Goal: Download file/media

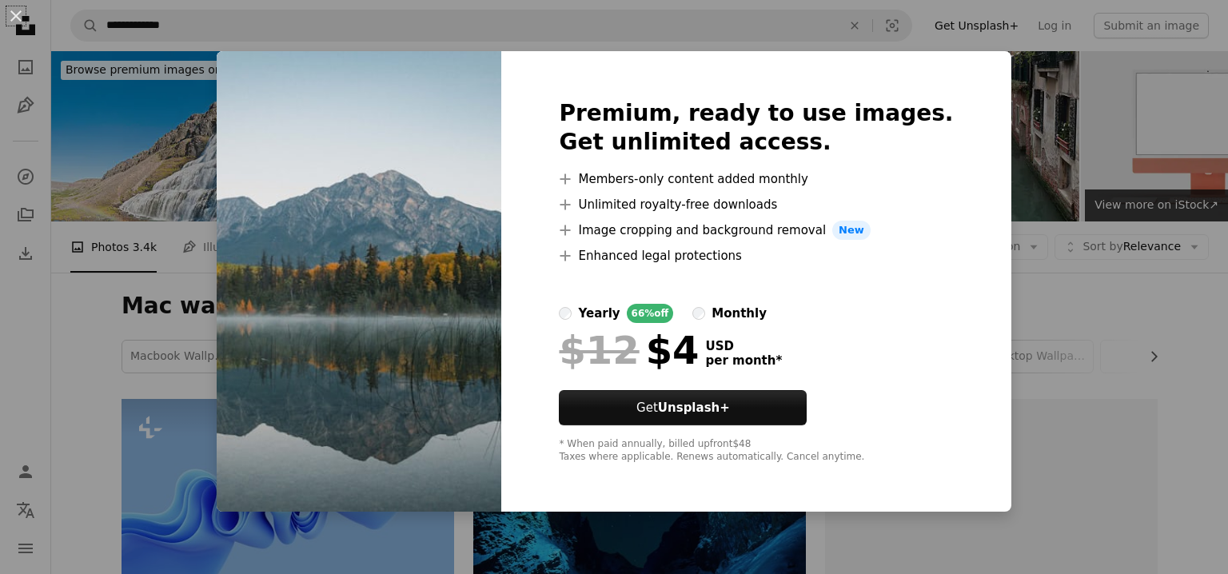
scroll to position [1071, 0]
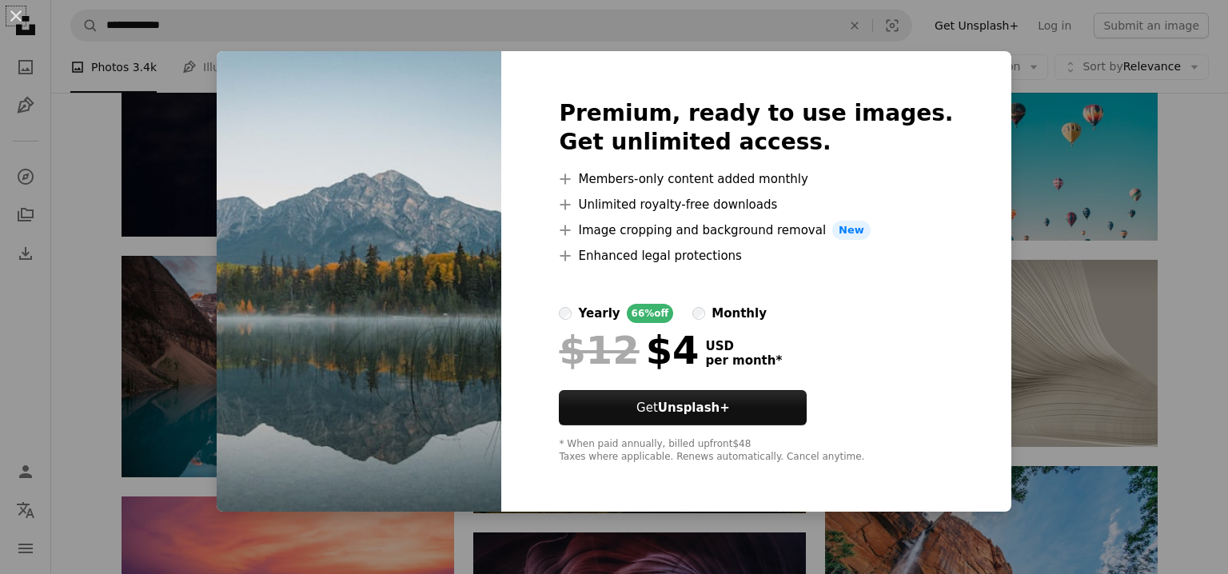
click at [1015, 284] on div "An X shape Premium, ready to use images. Get unlimited access. A plus sign Memb…" at bounding box center [614, 287] width 1228 height 574
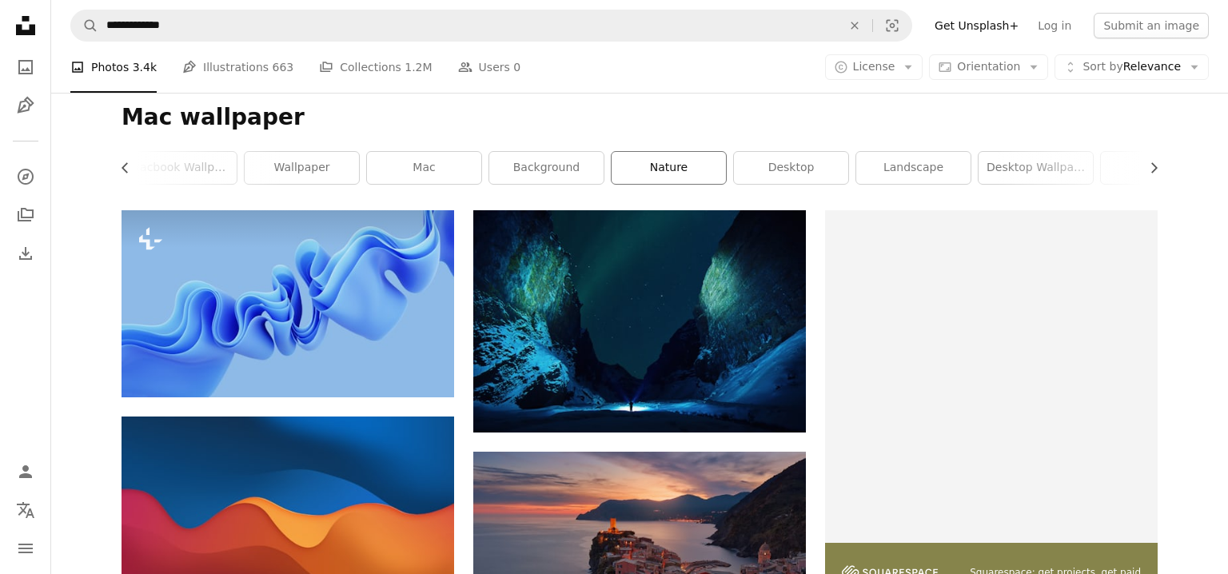
scroll to position [0, 425]
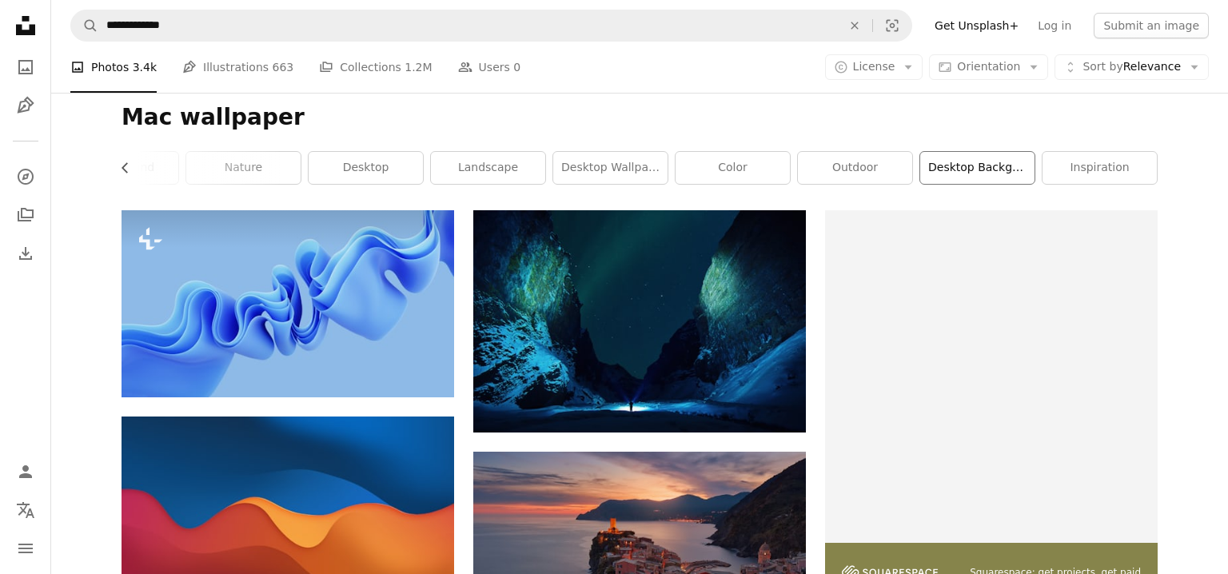
click at [936, 161] on link "desktop background" at bounding box center [977, 168] width 114 height 32
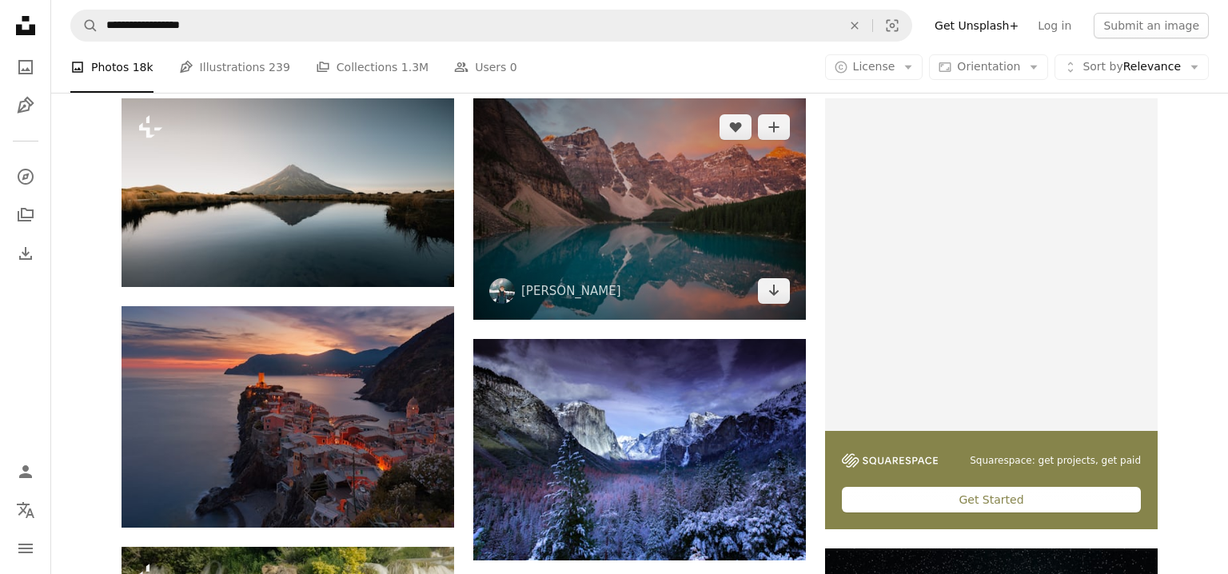
scroll to position [299, 0]
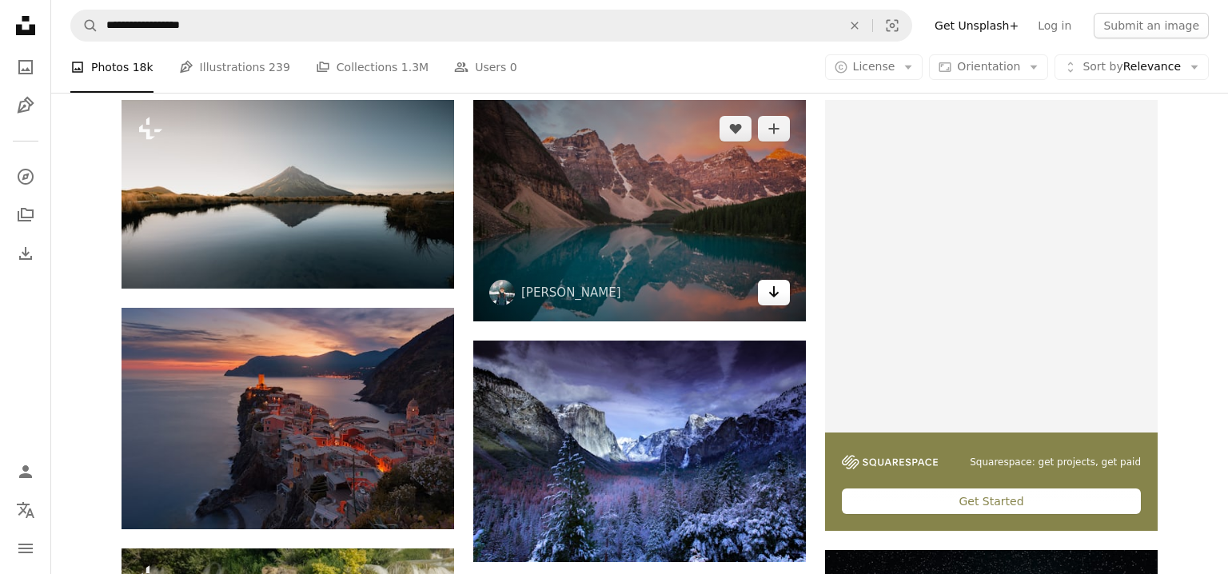
click at [768, 287] on icon "Arrow pointing down" at bounding box center [774, 291] width 13 height 19
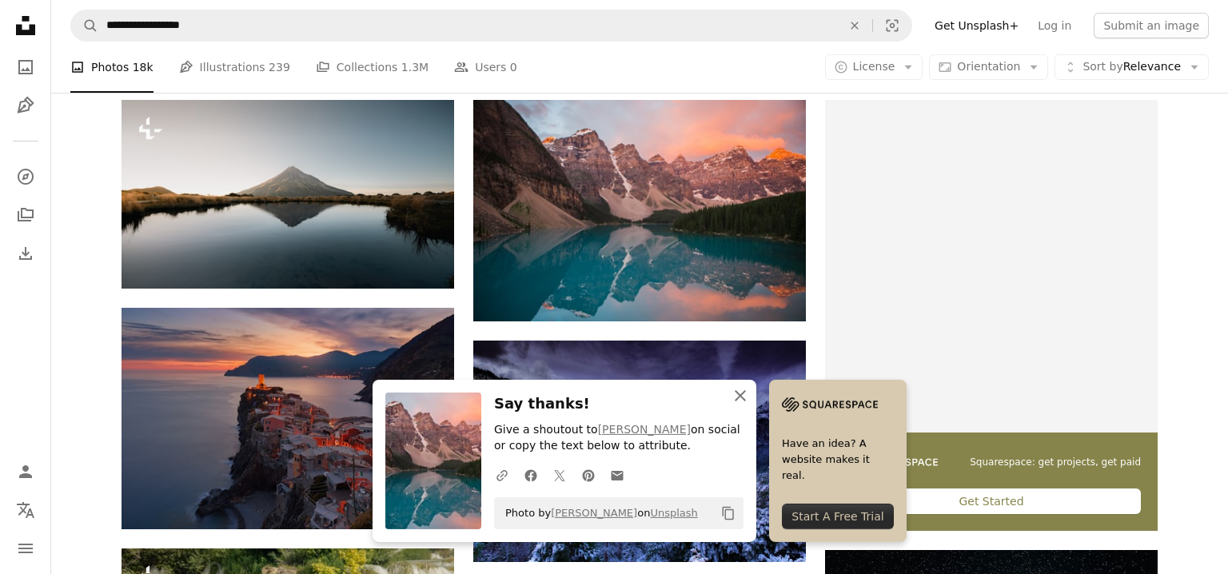
click at [744, 392] on icon "button" at bounding box center [740, 395] width 11 height 11
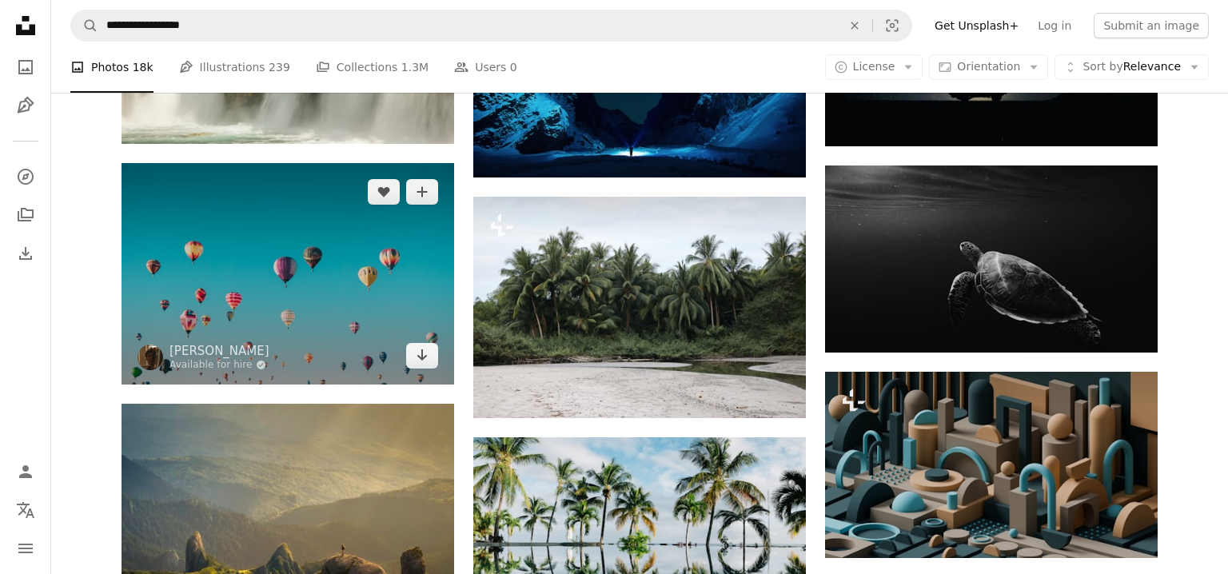
scroll to position [930, 0]
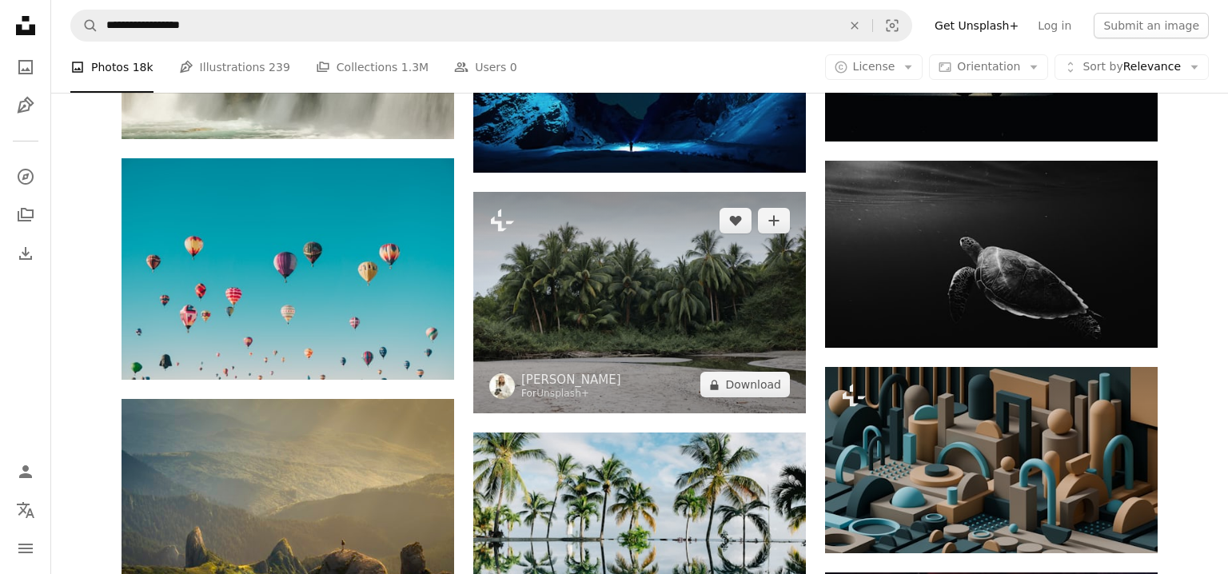
click at [601, 345] on img at bounding box center [639, 303] width 333 height 222
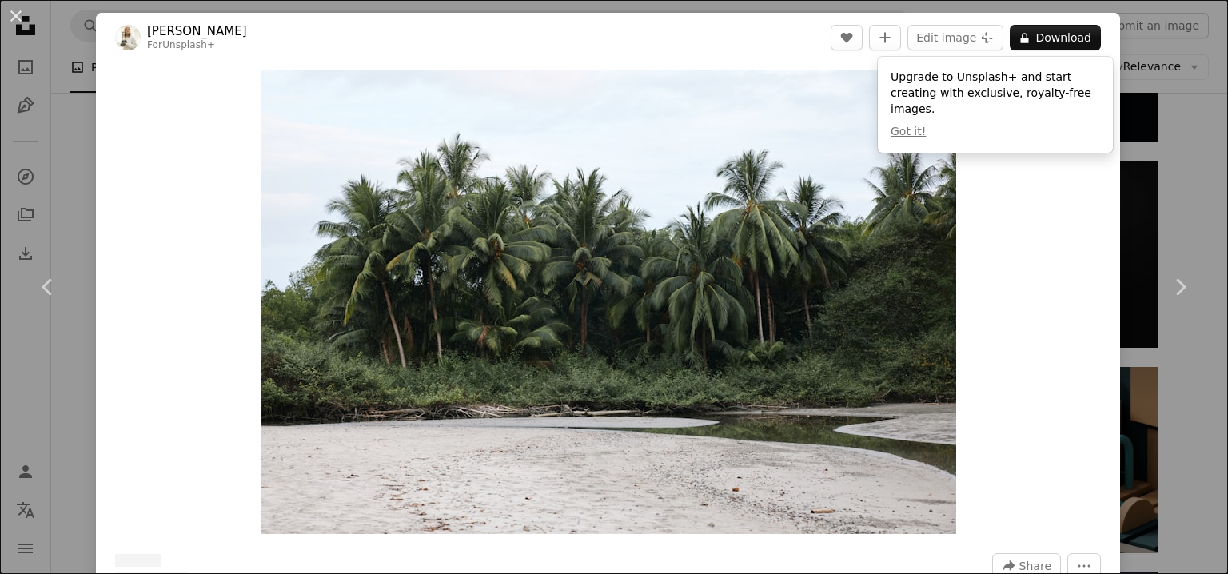
click at [1216, 174] on div "An X shape Chevron left Chevron right [PERSON_NAME] For Unsplash+ A heart A plu…" at bounding box center [614, 287] width 1228 height 574
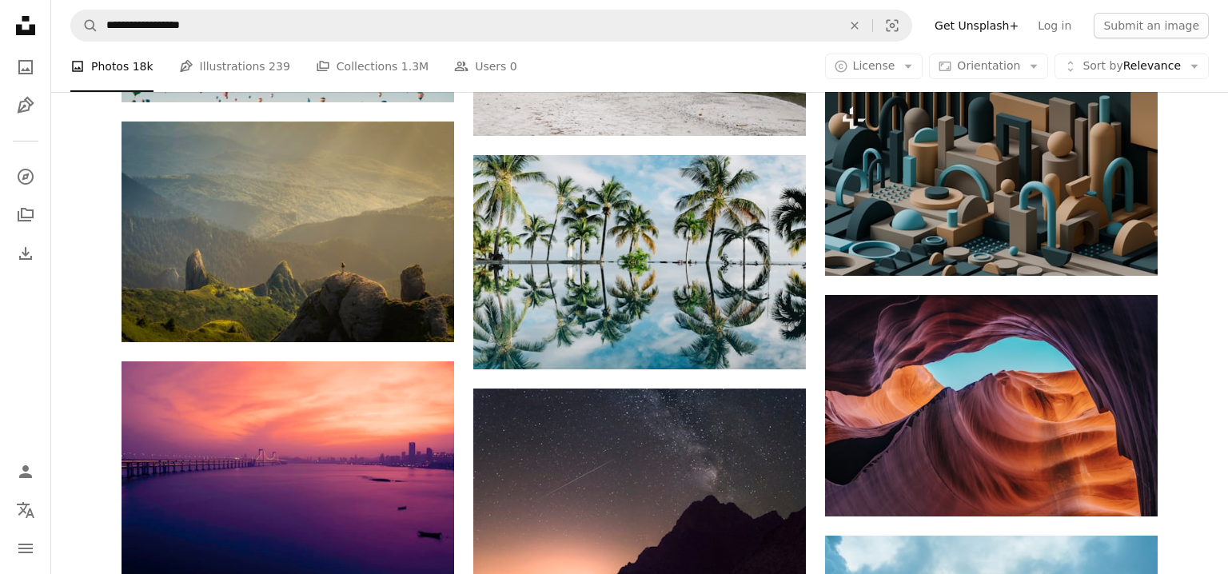
scroll to position [1209, 0]
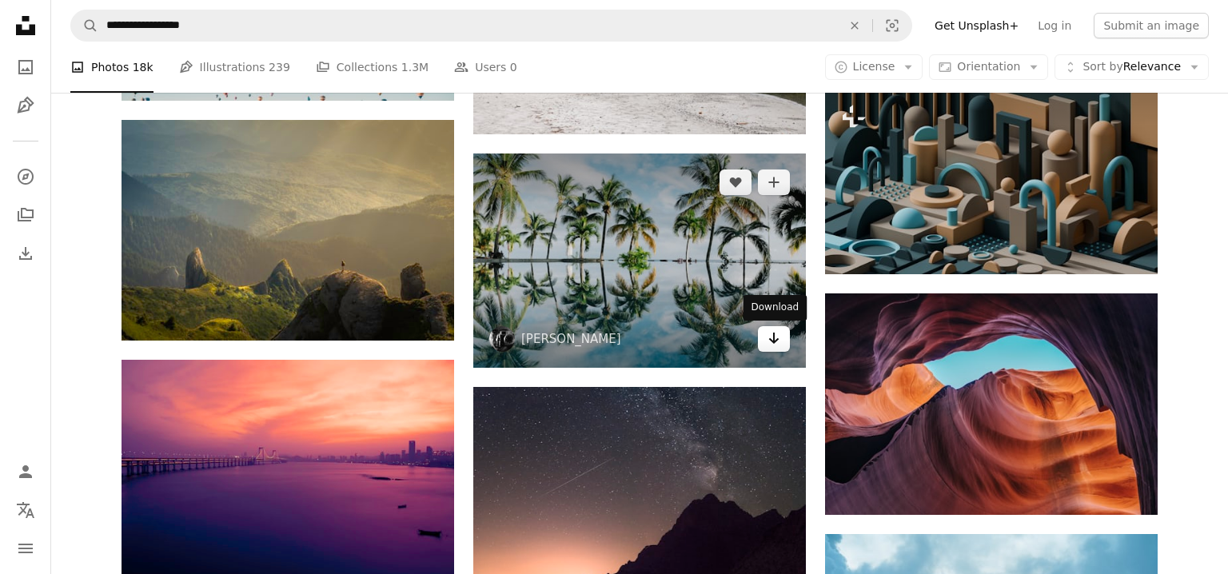
click at [777, 345] on icon "Arrow pointing down" at bounding box center [774, 338] width 13 height 19
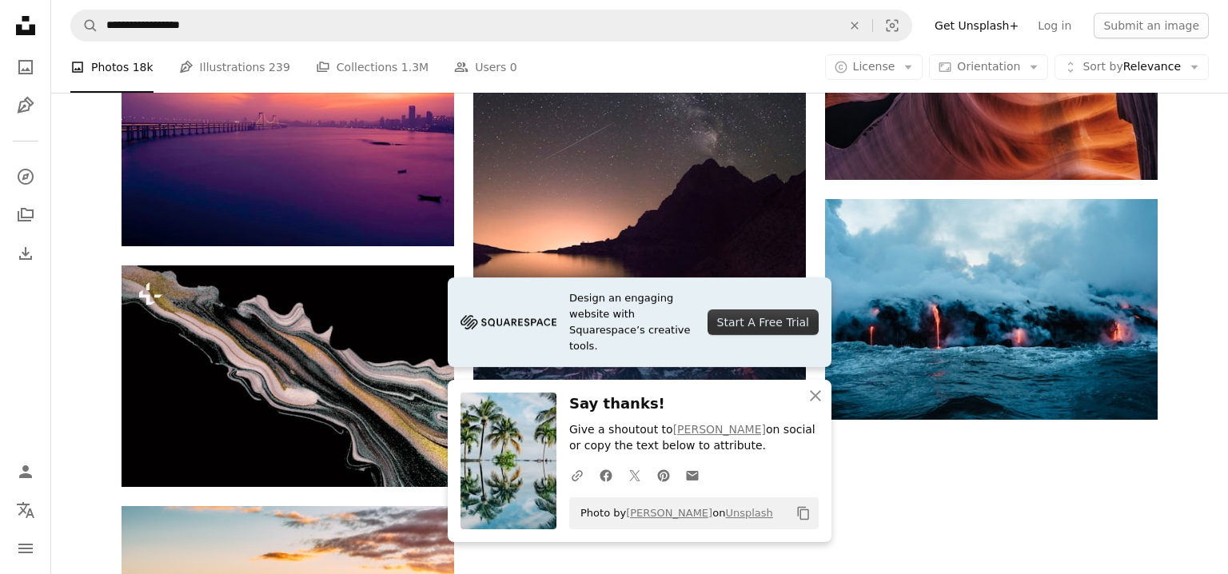
scroll to position [1547, 0]
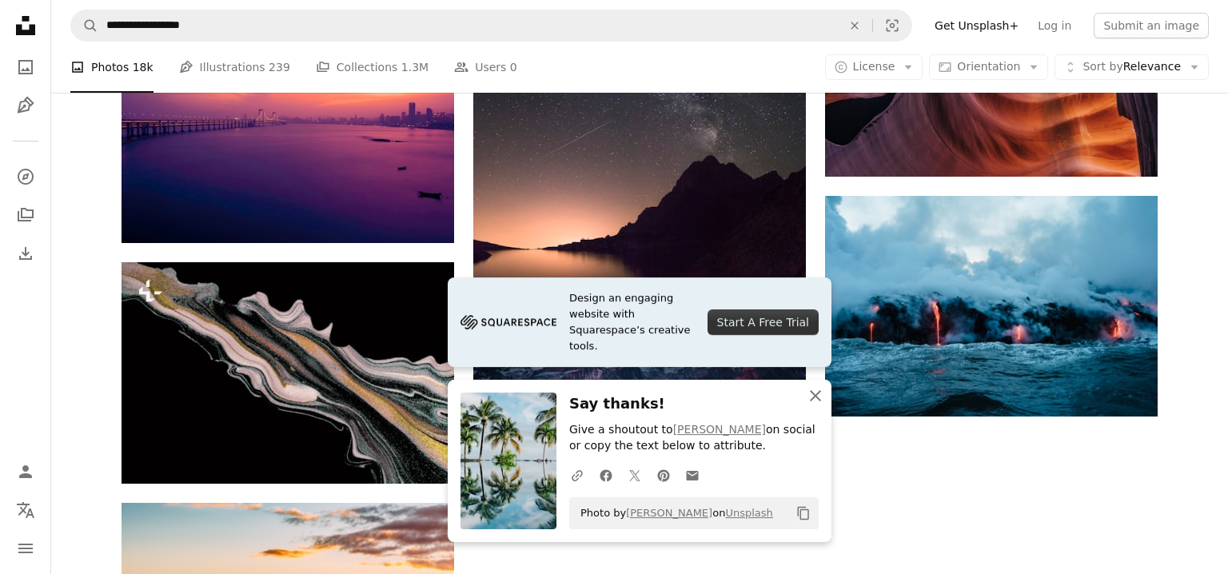
click at [817, 393] on icon "button" at bounding box center [815, 395] width 11 height 11
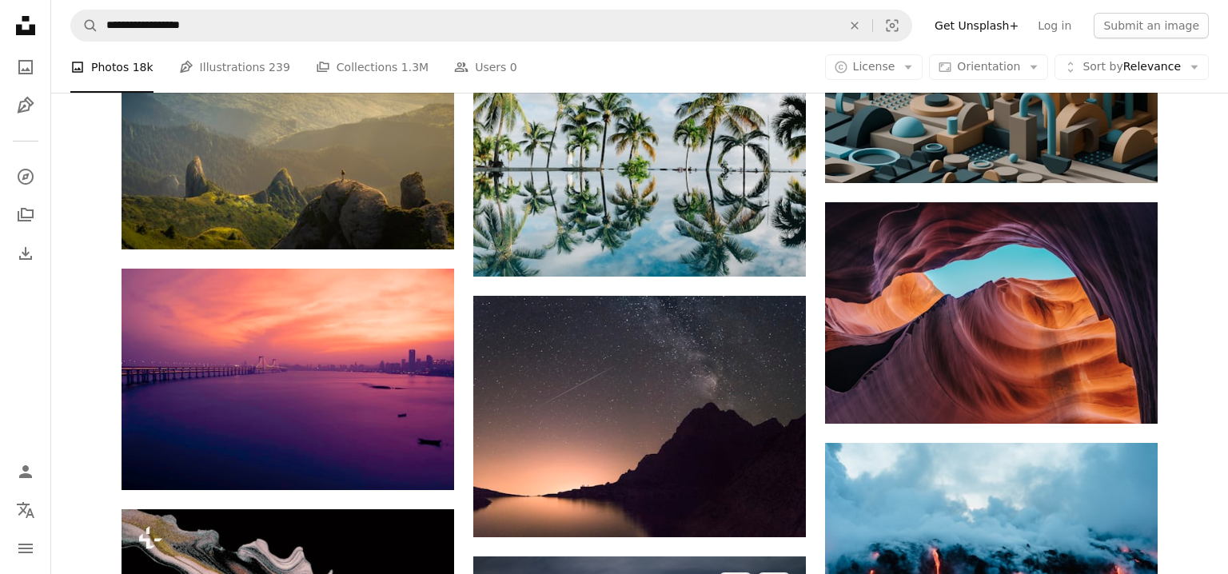
scroll to position [1297, 0]
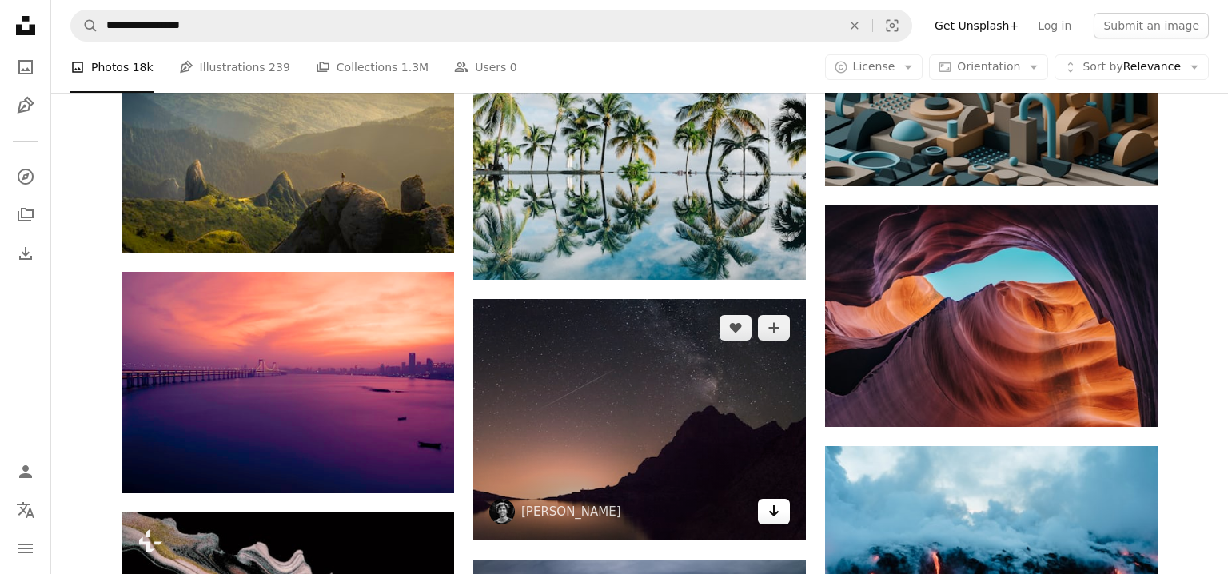
click at [772, 509] on icon "Arrow pointing down" at bounding box center [774, 510] width 13 height 19
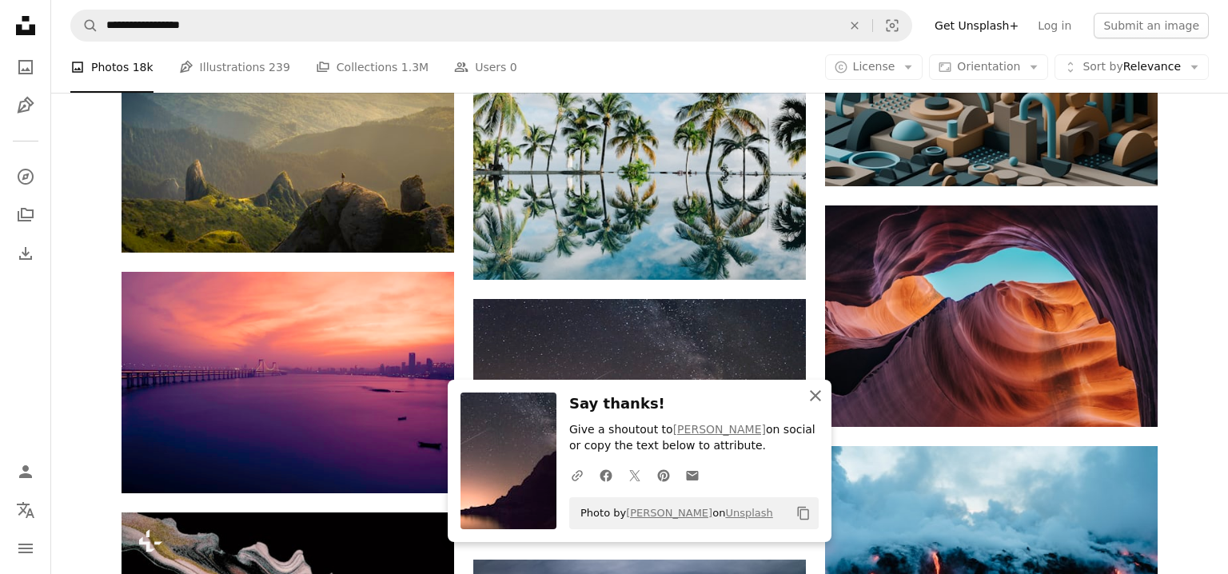
click at [814, 396] on icon "An X shape" at bounding box center [815, 395] width 19 height 19
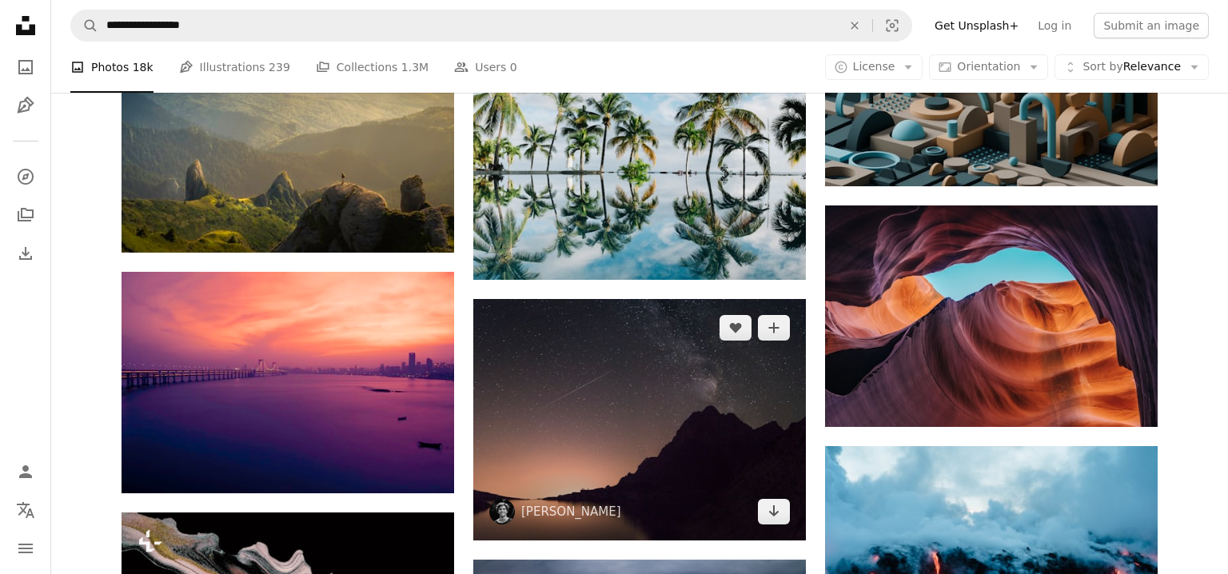
scroll to position [1382, 0]
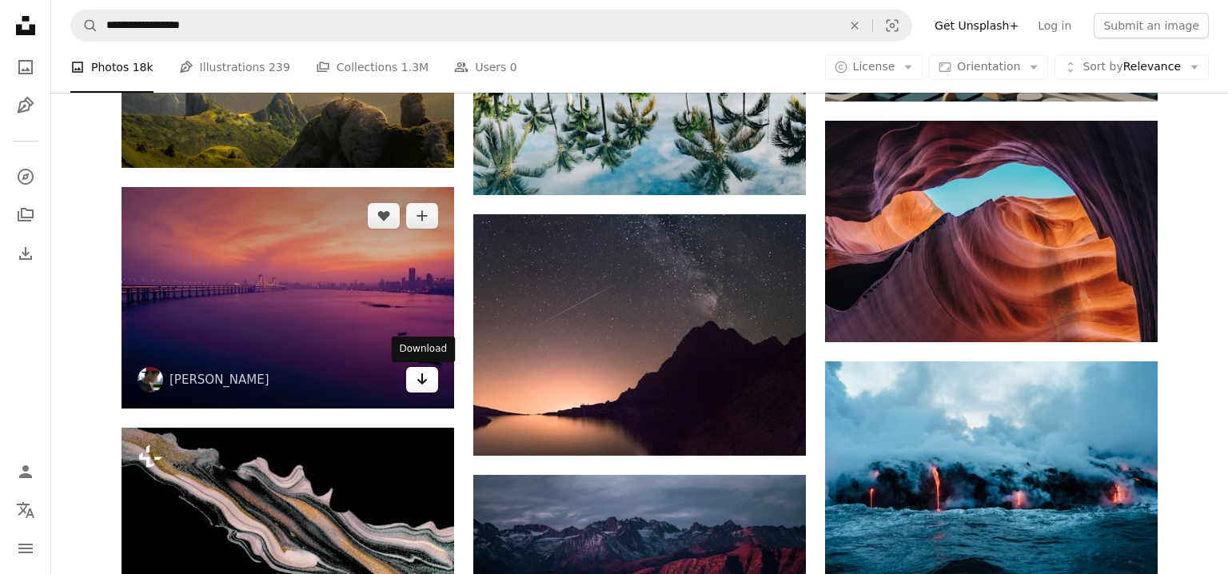
click at [418, 383] on icon "Arrow pointing down" at bounding box center [422, 378] width 13 height 19
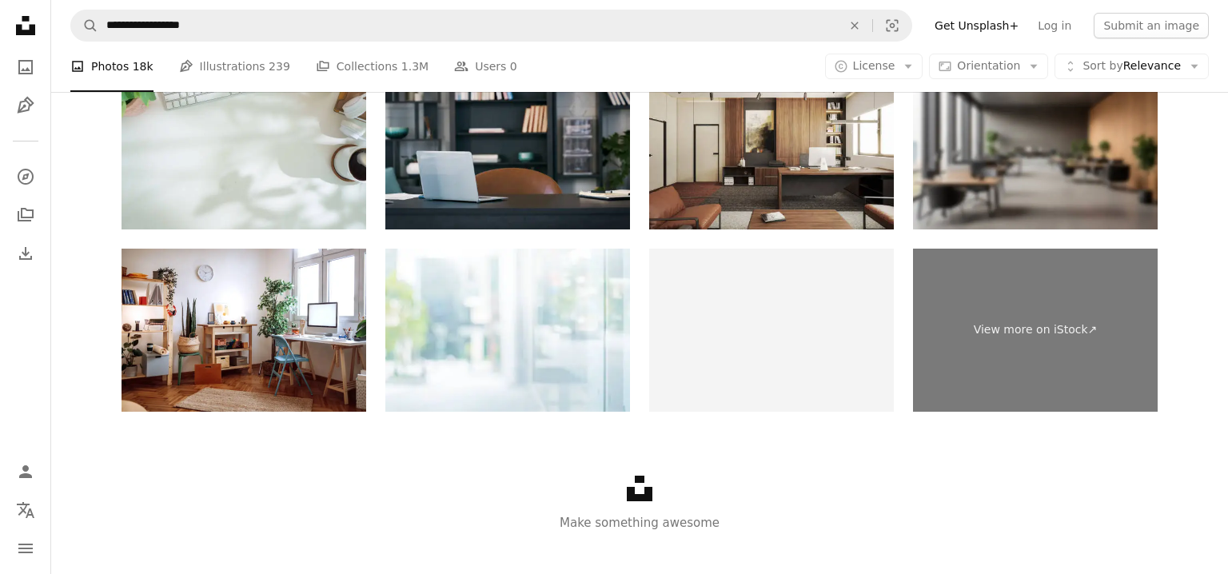
scroll to position [2435, 0]
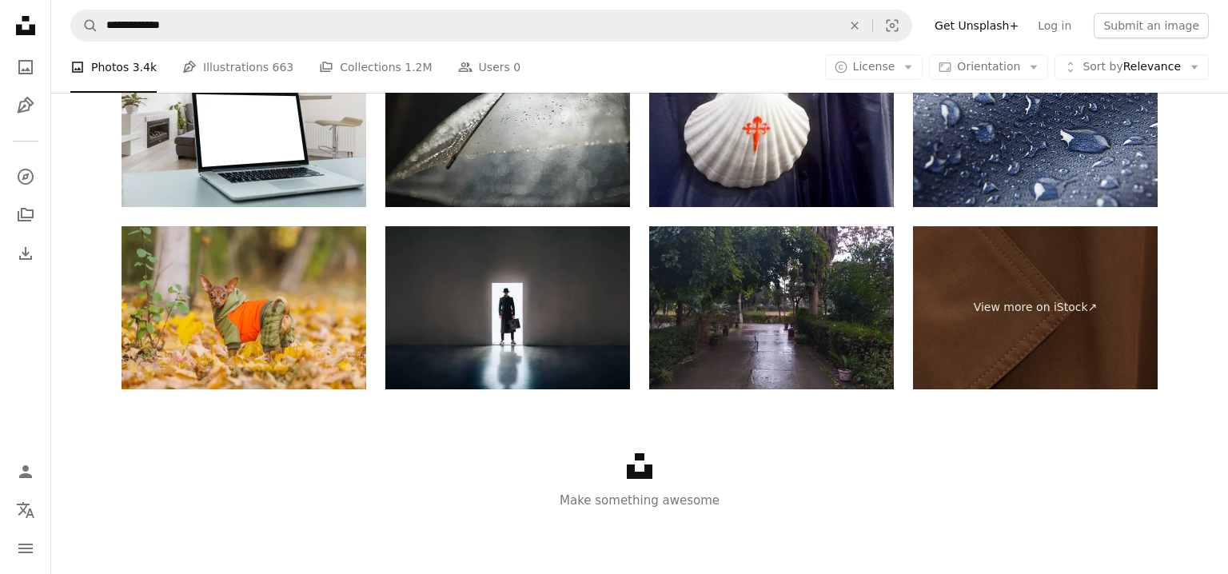
scroll to position [189, 0]
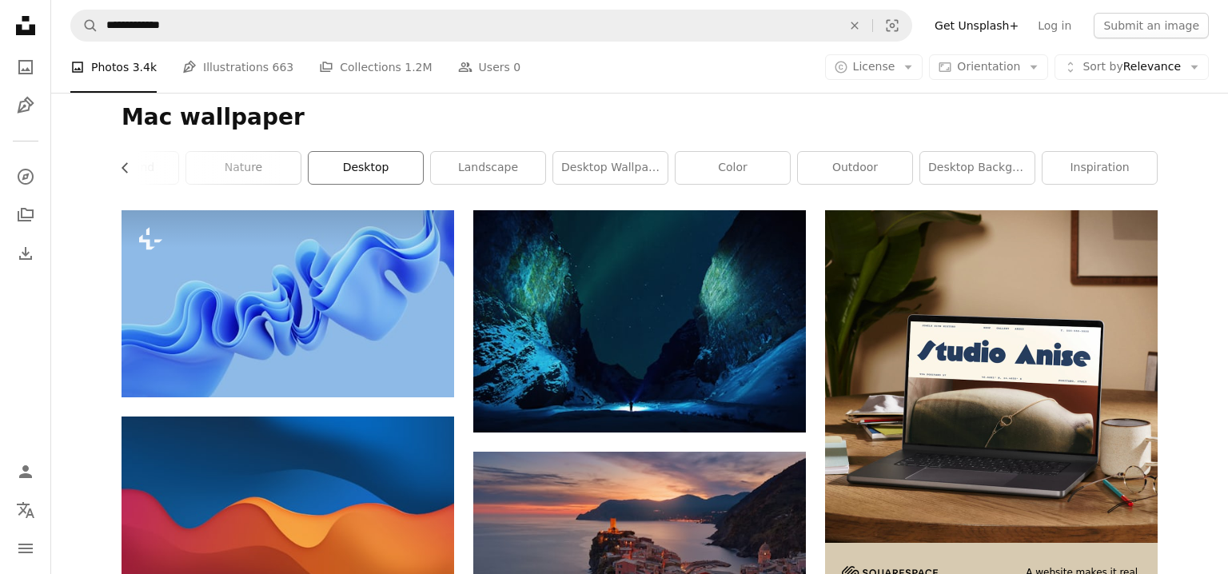
click at [331, 174] on link "desktop" at bounding box center [366, 168] width 114 height 32
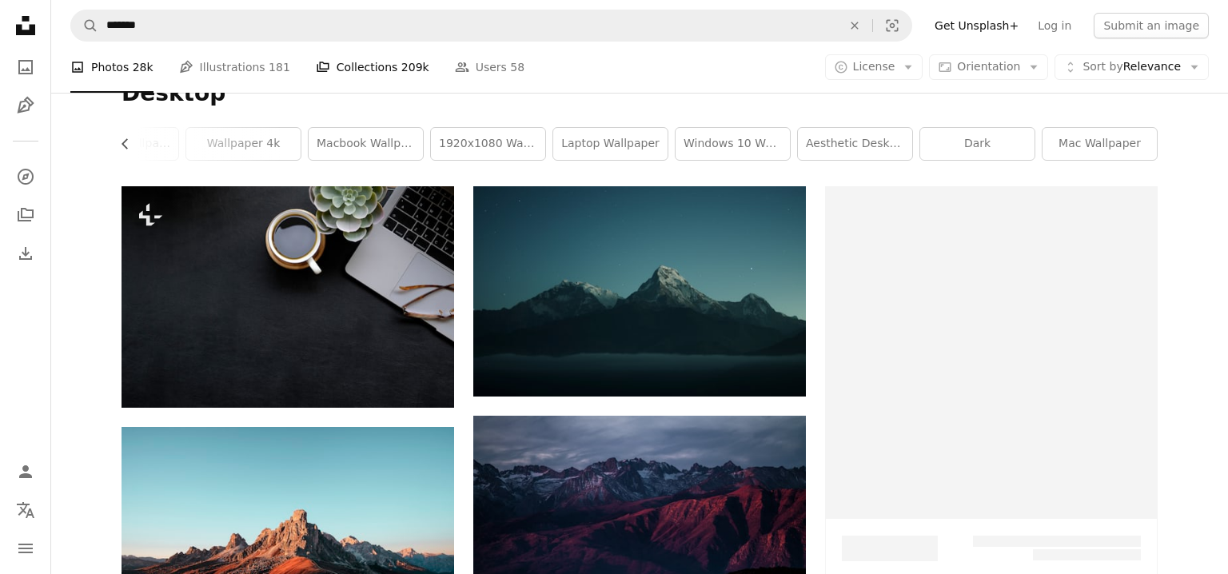
scroll to position [214, 0]
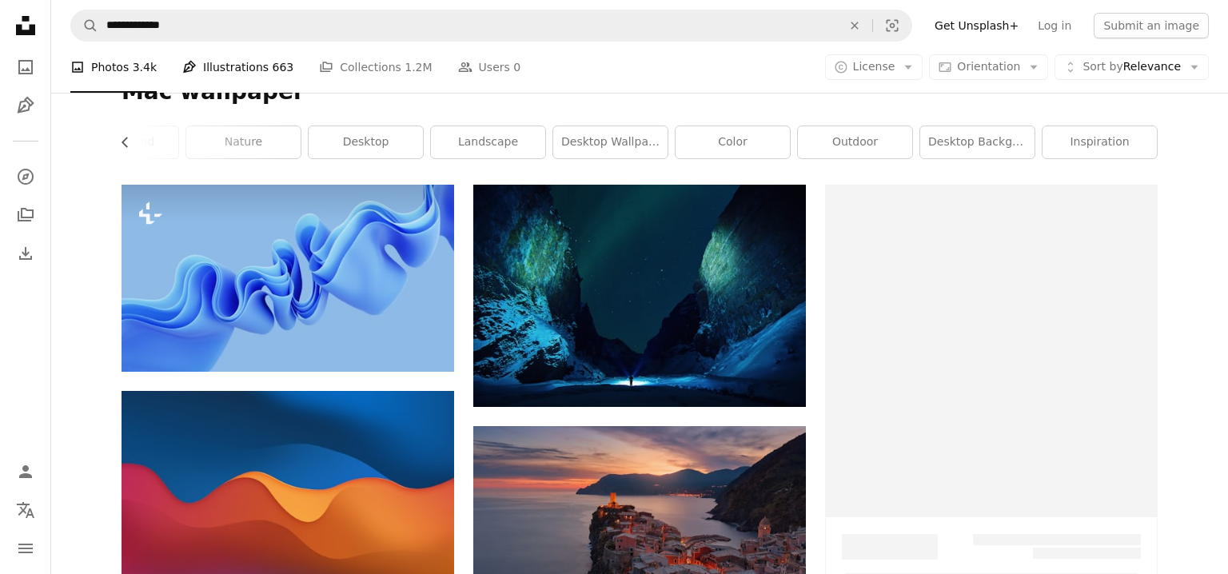
scroll to position [189, 0]
